Goal: Task Accomplishment & Management: Use online tool/utility

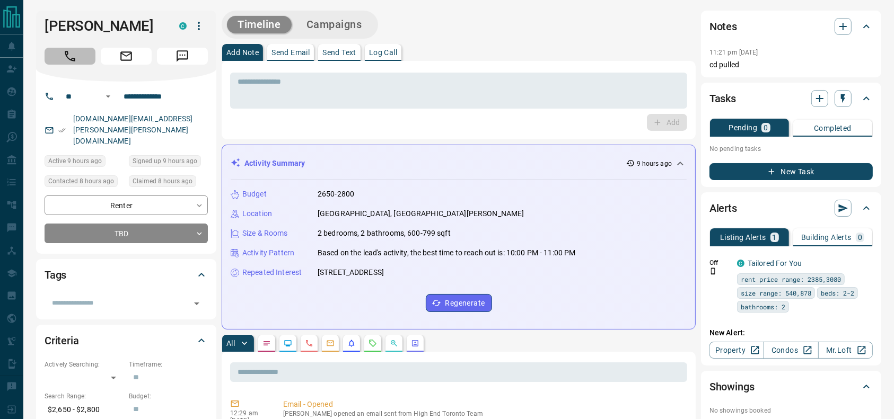
click at [60, 52] on button "Call" at bounding box center [70, 56] width 51 height 17
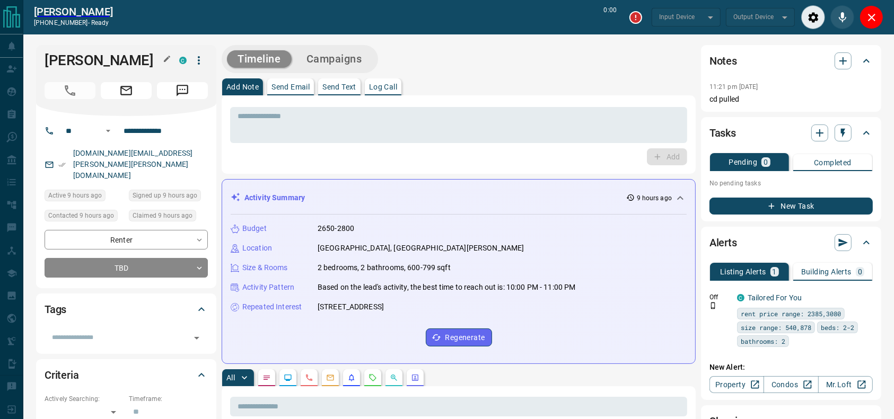
type input "*******"
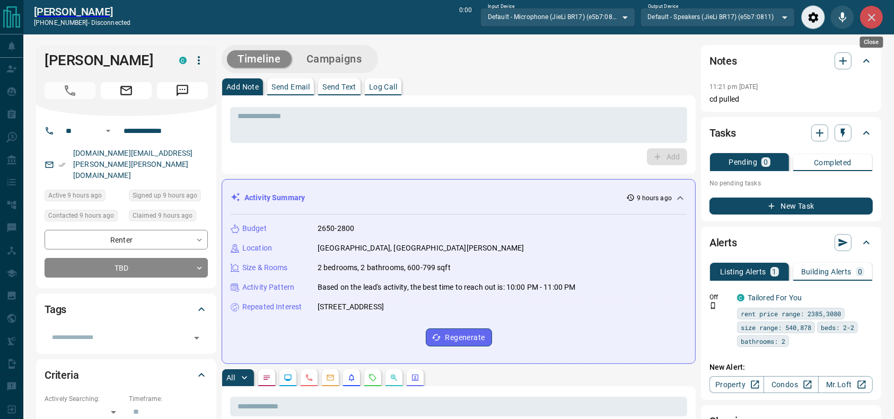
click at [882, 19] on button "Close" at bounding box center [871, 17] width 24 height 24
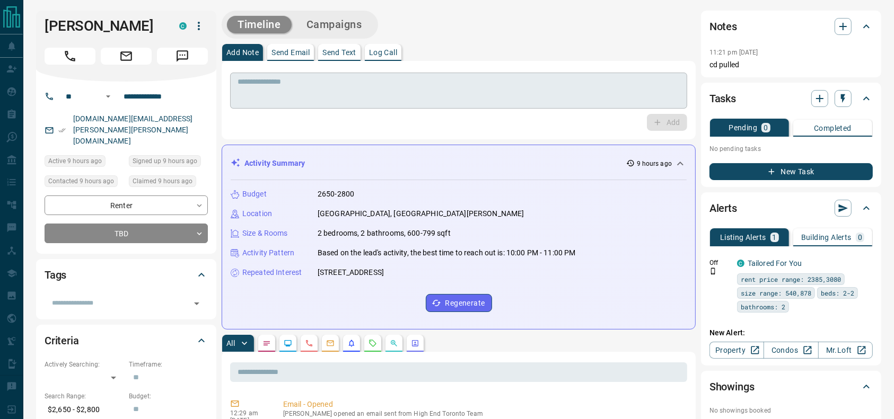
click at [526, 95] on textarea at bounding box center [458, 90] width 442 height 27
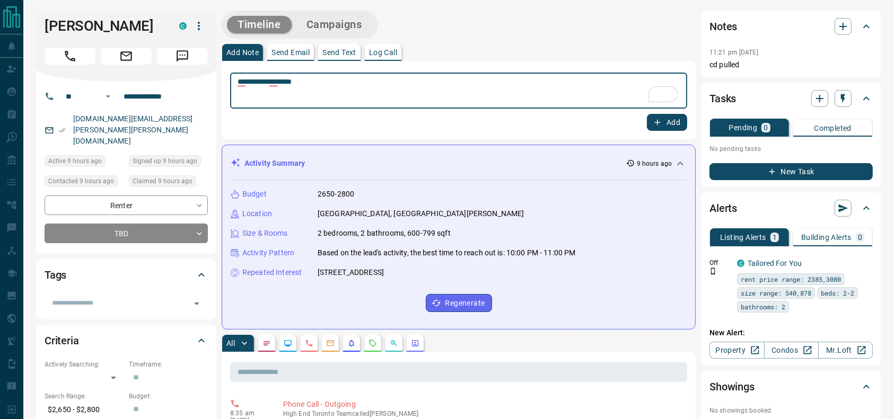
type textarea "**********"
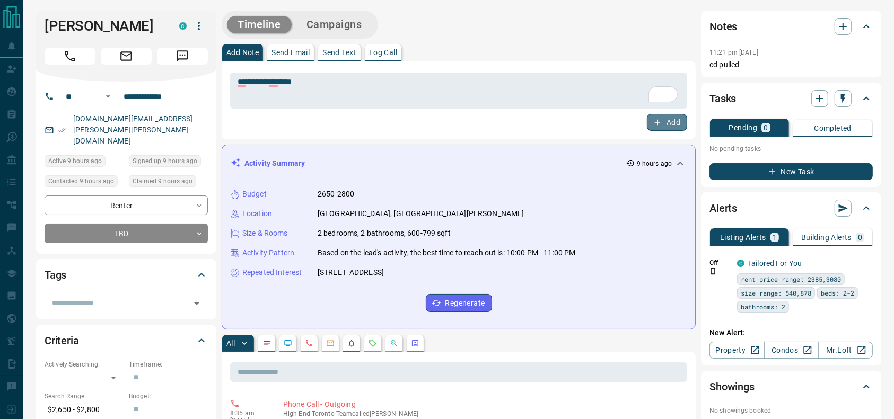
drag, startPoint x: 672, startPoint y: 123, endPoint x: 442, endPoint y: 161, distance: 232.5
click at [671, 123] on button "Add" at bounding box center [667, 122] width 40 height 17
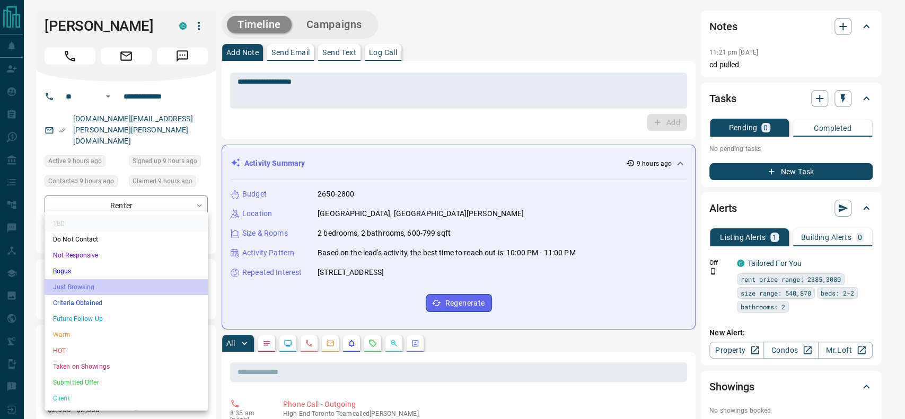
click at [139, 286] on li "Just Browsing" at bounding box center [126, 287] width 163 height 16
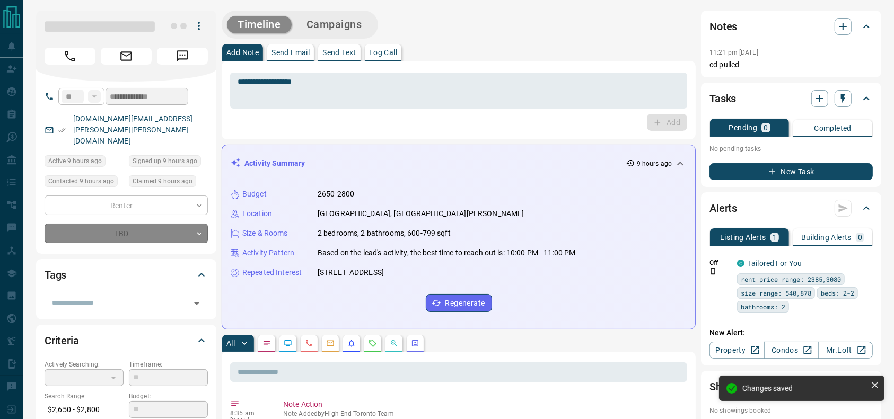
type input "*"
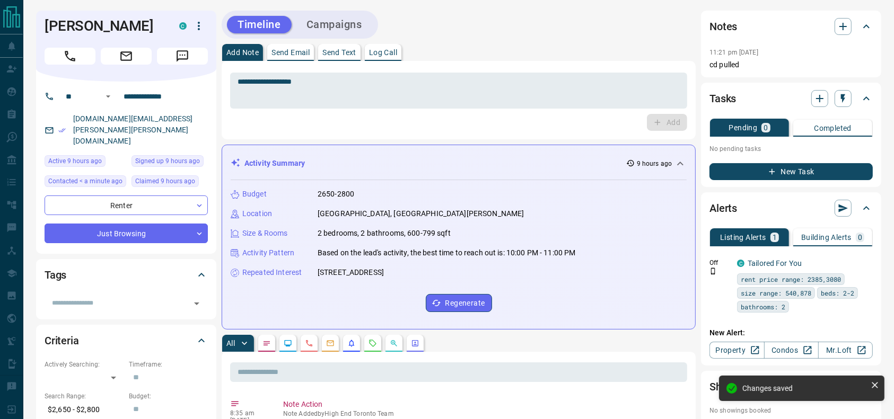
click at [364, 23] on button "Campaigns" at bounding box center [334, 24] width 77 height 17
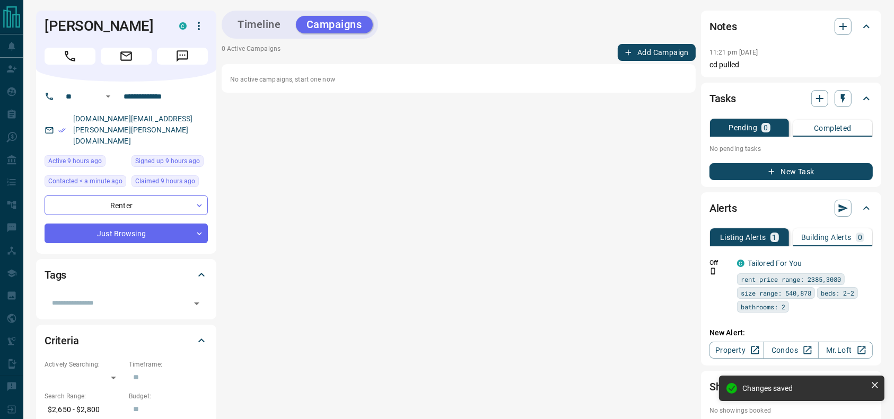
click at [648, 47] on button "Add Campaign" at bounding box center [656, 52] width 78 height 17
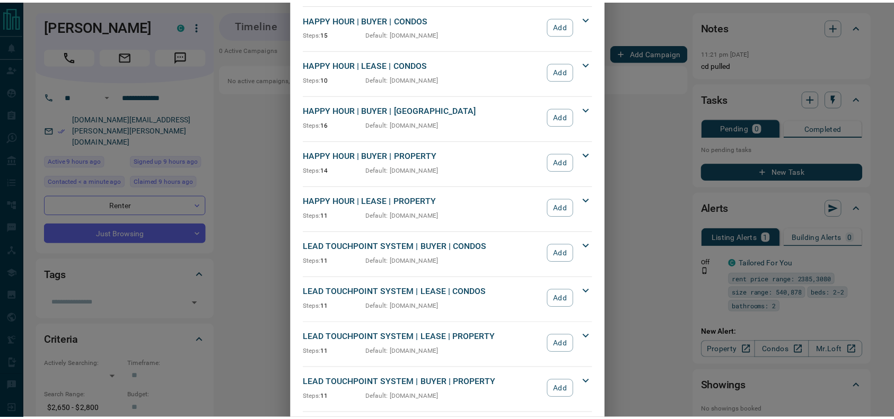
scroll to position [130, 0]
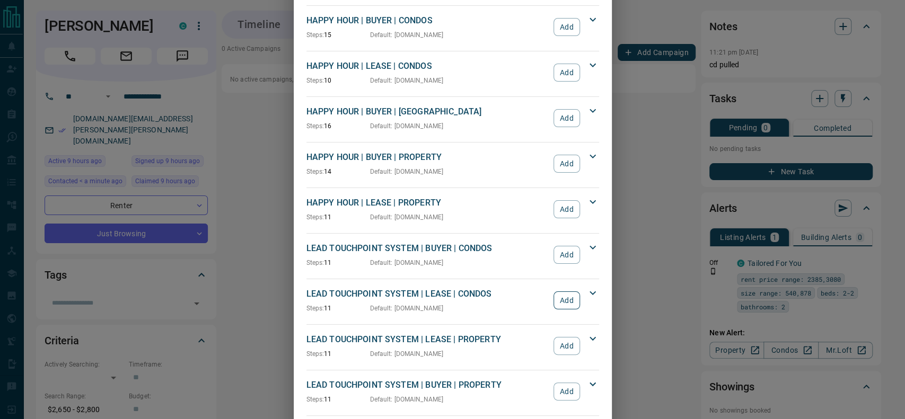
click at [560, 295] on button "Add" at bounding box center [566, 300] width 26 height 18
